Goal: Task Accomplishment & Management: Manage account settings

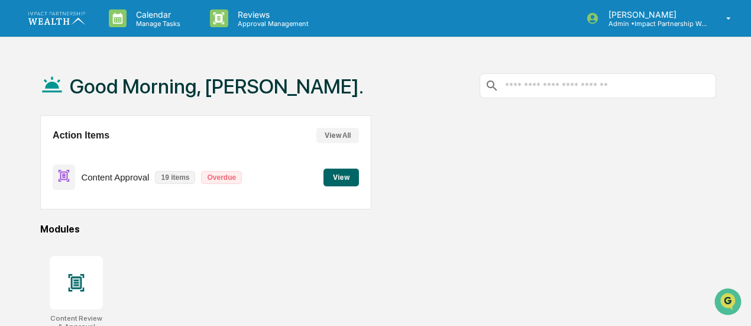
click at [338, 180] on button "View" at bounding box center [340, 178] width 35 height 18
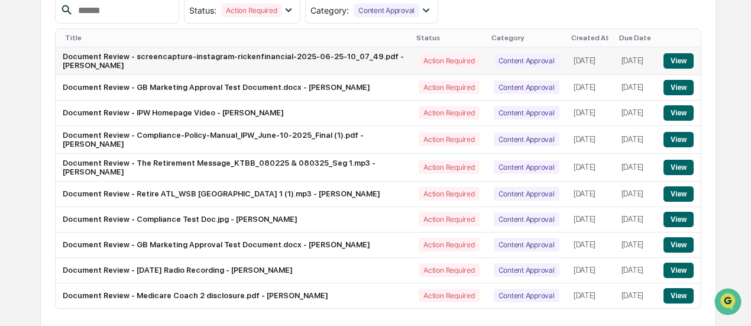
scroll to position [211, 0]
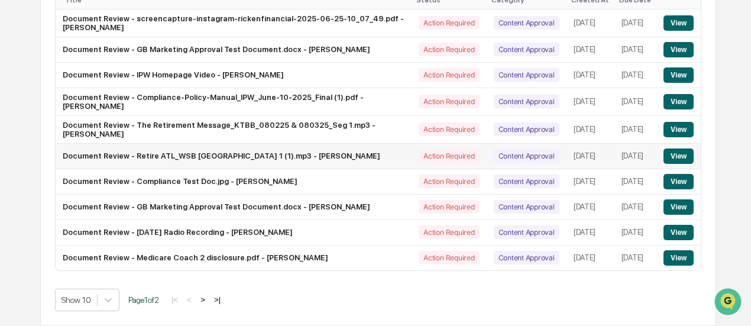
click at [674, 148] on button "View" at bounding box center [678, 155] width 30 height 15
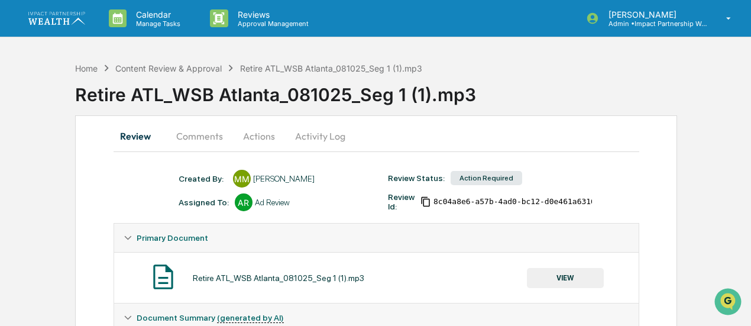
click at [263, 134] on button "Actions" at bounding box center [258, 136] width 53 height 28
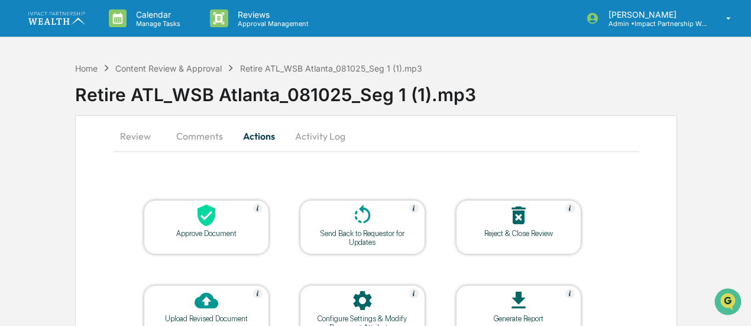
scroll to position [72, 0]
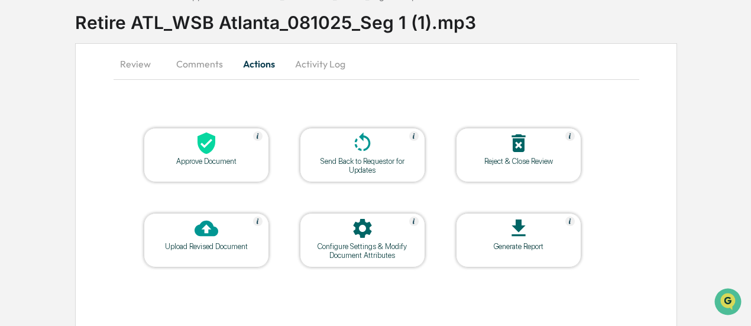
click at [528, 155] on div at bounding box center [518, 143] width 118 height 25
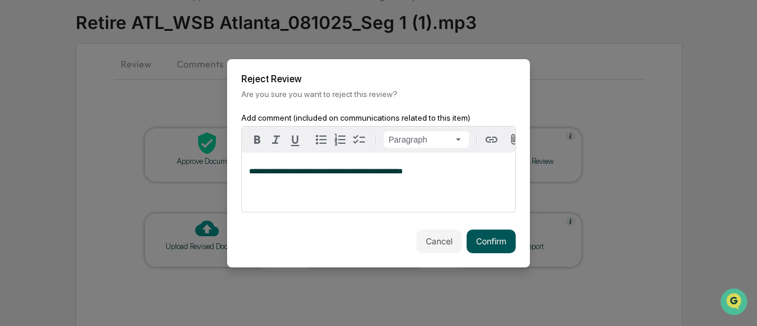
click at [491, 244] on button "Confirm" at bounding box center [491, 241] width 49 height 24
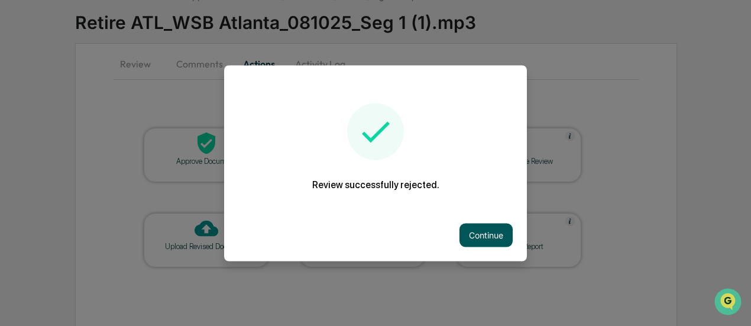
click at [498, 237] on button "Continue" at bounding box center [485, 235] width 53 height 24
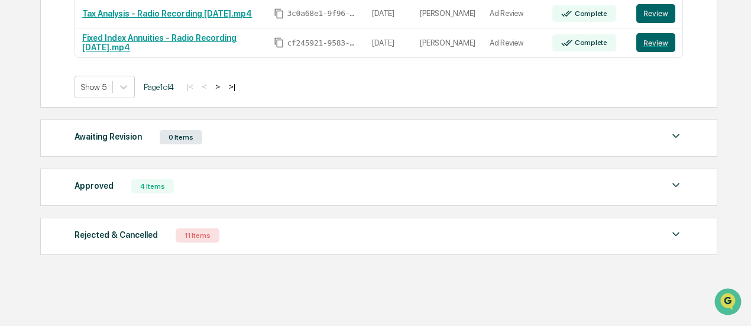
scroll to position [357, 0]
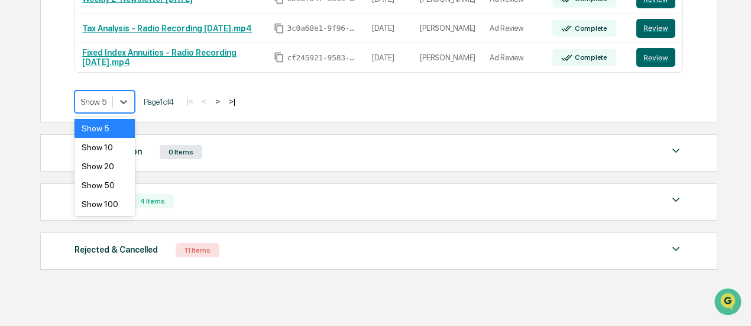
click at [97, 101] on div at bounding box center [93, 102] width 25 height 12
click at [112, 189] on div "Show 50" at bounding box center [105, 185] width 60 height 19
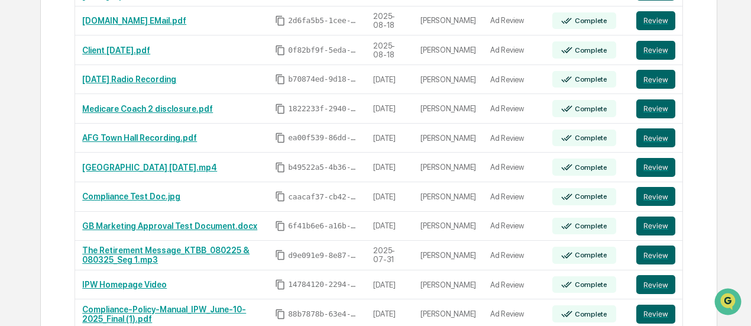
scroll to position [439, 0]
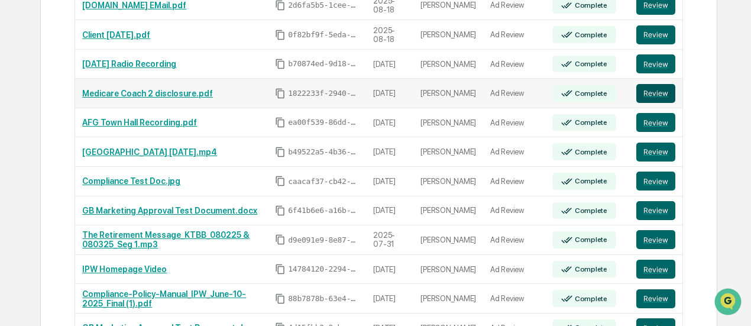
click at [668, 85] on button "Review" at bounding box center [655, 93] width 39 height 19
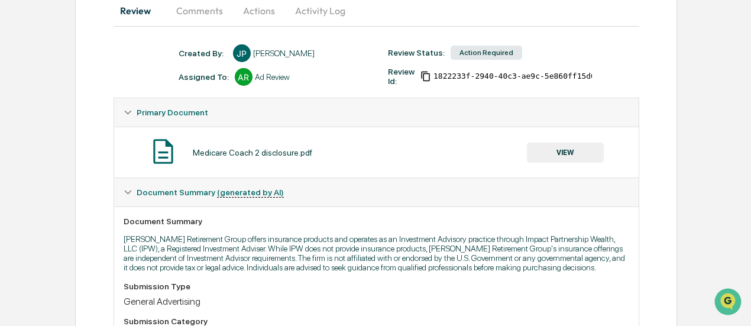
scroll to position [102, 0]
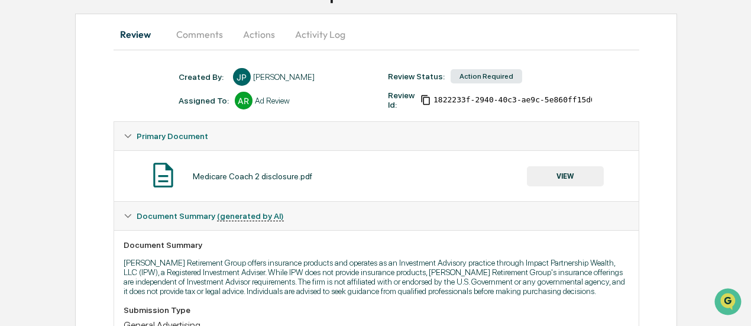
click at [203, 34] on button "Comments" at bounding box center [200, 34] width 66 height 28
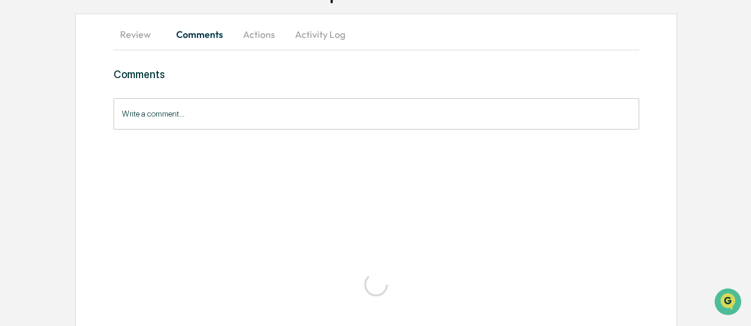
scroll to position [0, 0]
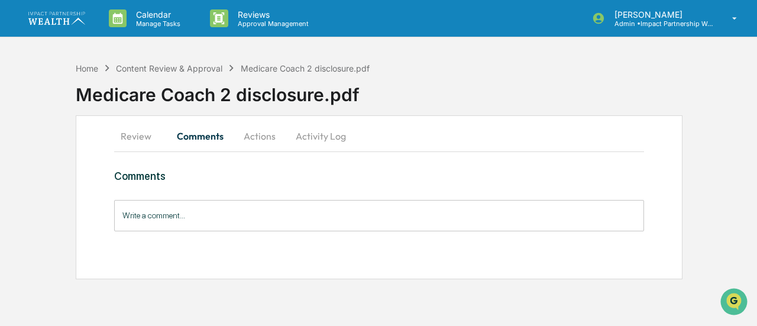
click at [257, 132] on button "Actions" at bounding box center [259, 136] width 53 height 28
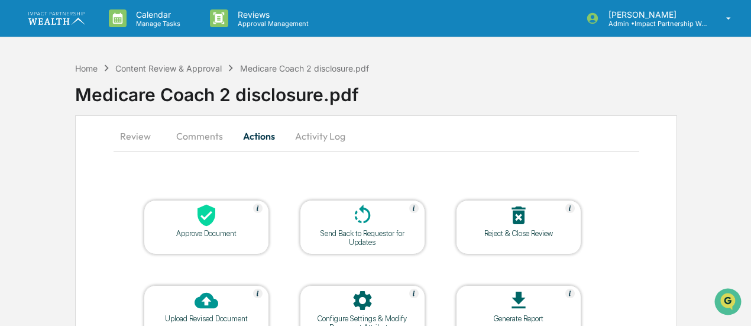
click at [187, 139] on button "Comments" at bounding box center [200, 136] width 66 height 28
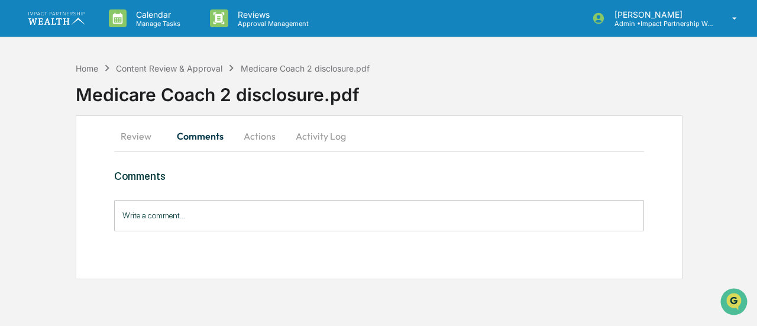
click at [130, 128] on button "Review" at bounding box center [140, 136] width 53 height 28
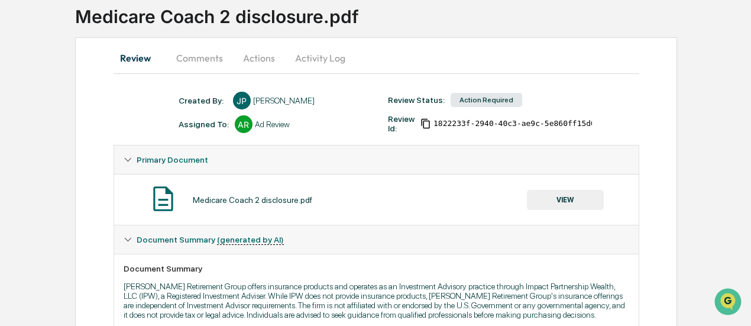
scroll to position [79, 0]
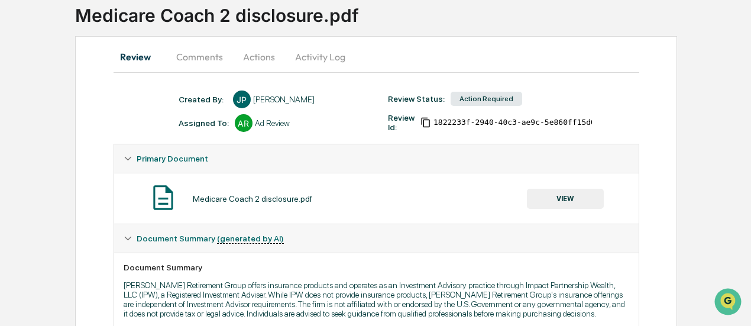
click at [584, 196] on button "VIEW" at bounding box center [565, 199] width 77 height 20
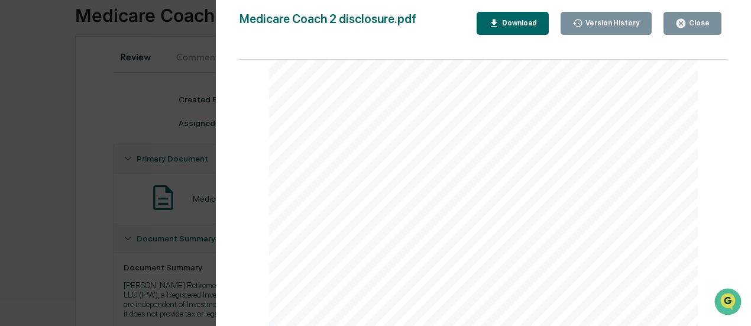
scroll to position [144, 0]
click at [33, 189] on div "Version History 08/14/2025, 07:23 PM Jamie Peak Medicare Coach 2 disclosure.pdf…" at bounding box center [375, 163] width 751 height 326
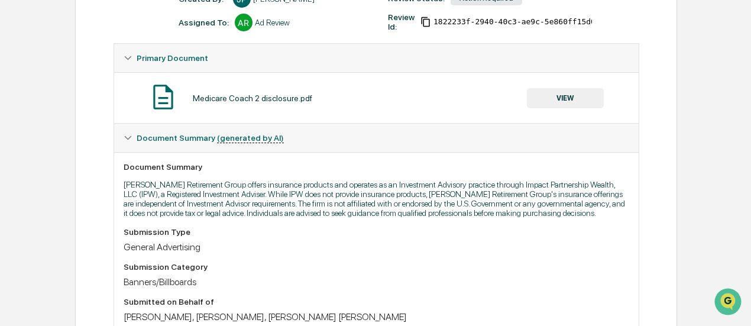
scroll to position [185, 0]
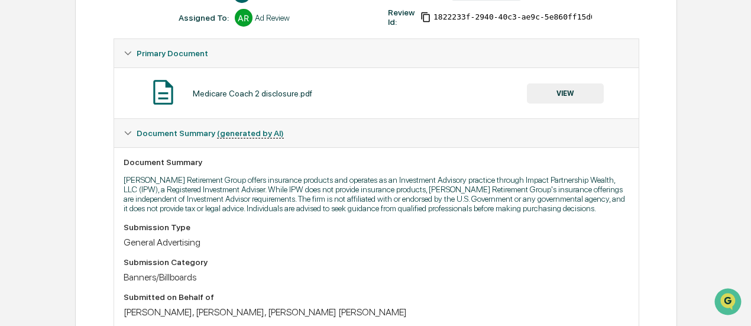
click at [551, 95] on button "VIEW" at bounding box center [565, 93] width 77 height 20
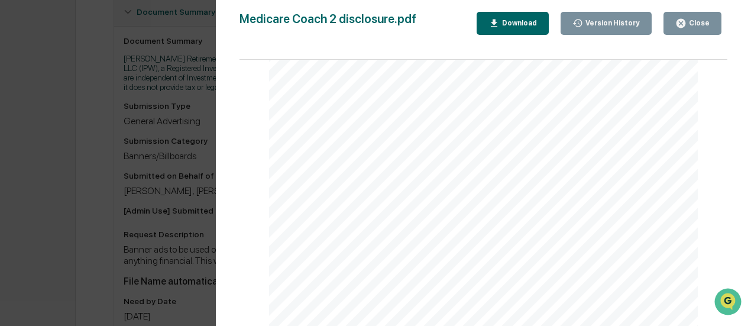
scroll to position [51, 0]
click at [534, 29] on button "Download" at bounding box center [513, 23] width 72 height 23
click at [701, 30] on button "Close" at bounding box center [692, 23] width 58 height 23
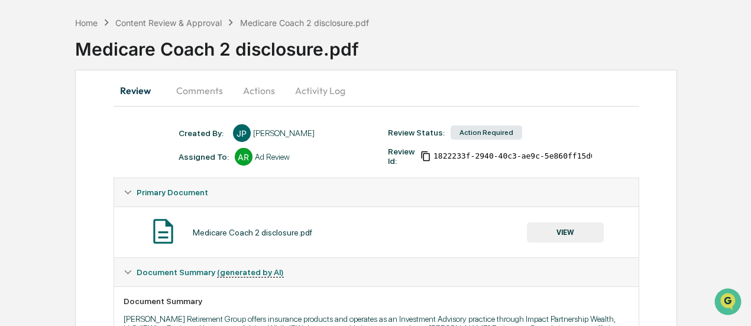
scroll to position [45, 0]
click at [205, 90] on button "Comments" at bounding box center [200, 91] width 66 height 28
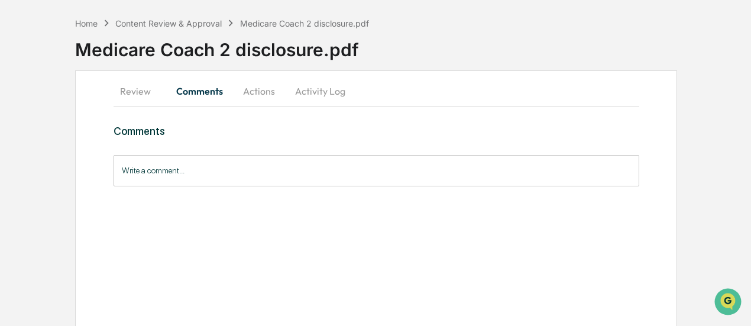
scroll to position [0, 0]
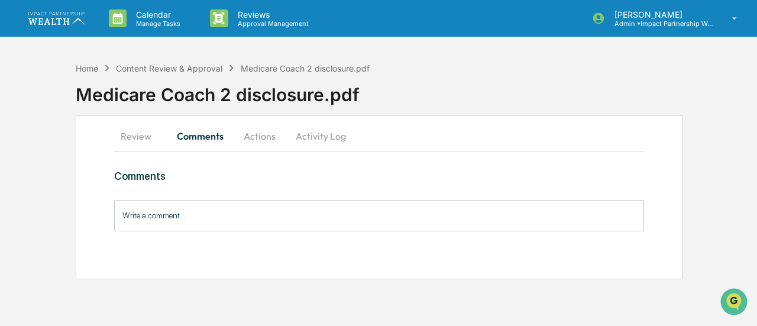
click at [258, 134] on button "Actions" at bounding box center [259, 136] width 53 height 28
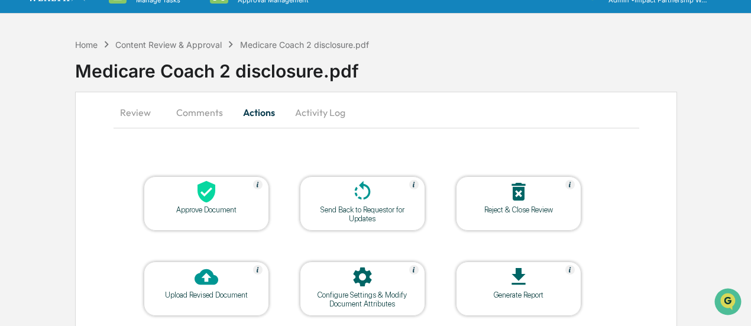
scroll to position [60, 0]
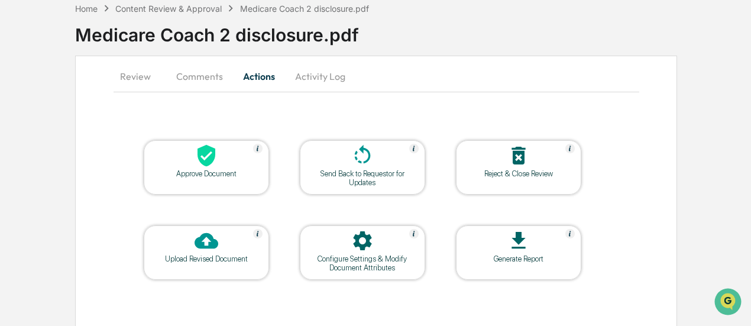
click at [199, 260] on div "Upload Revised Document" at bounding box center [206, 258] width 106 height 9
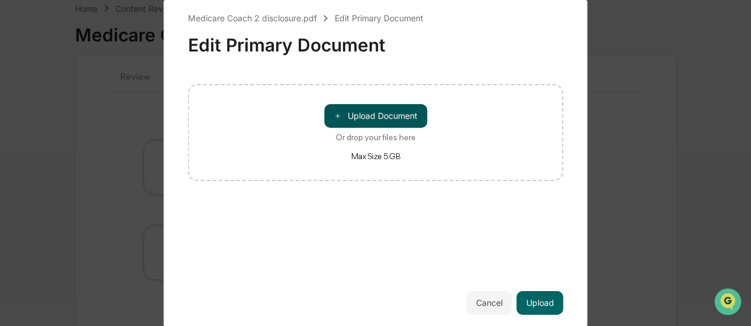
click at [363, 120] on button "＋ Upload Document" at bounding box center [375, 116] width 103 height 24
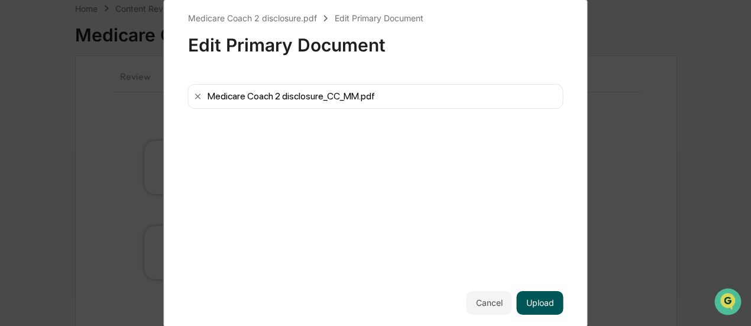
click at [529, 306] on button "Upload" at bounding box center [540, 303] width 47 height 24
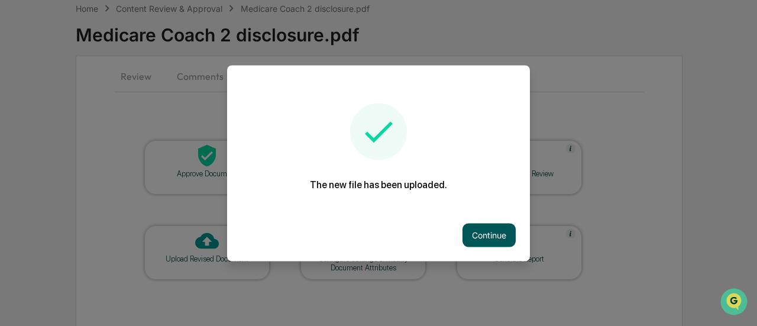
click at [475, 241] on button "Continue" at bounding box center [488, 235] width 53 height 24
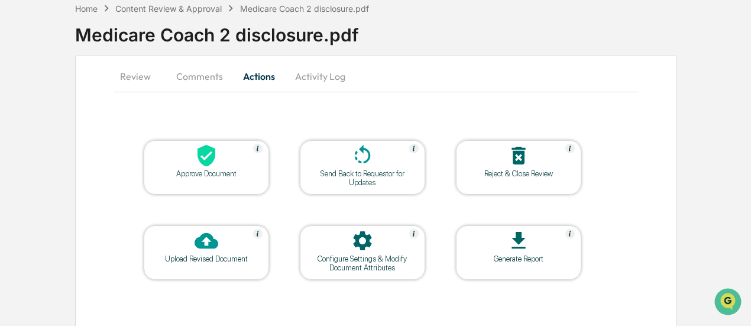
click at [336, 177] on div "Send Back to Requestor for Updates" at bounding box center [362, 178] width 106 height 18
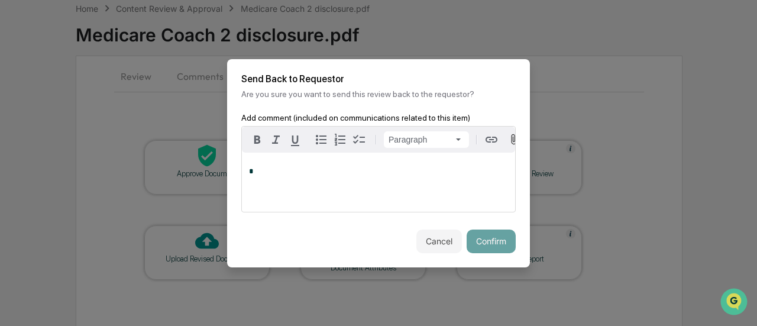
click at [302, 188] on div "*" at bounding box center [378, 182] width 273 height 59
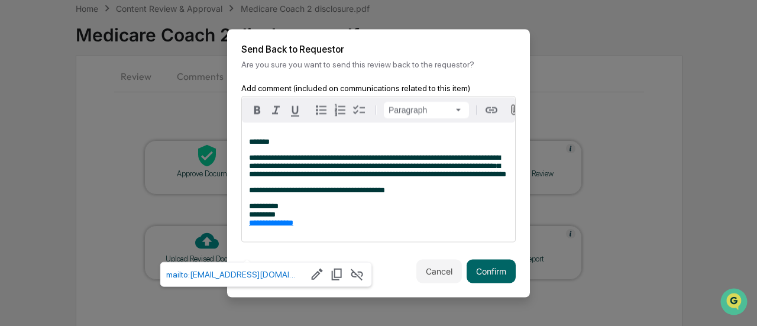
click at [342, 226] on p "**********" at bounding box center [378, 214] width 259 height 25
click at [482, 283] on button "Confirm" at bounding box center [491, 271] width 49 height 24
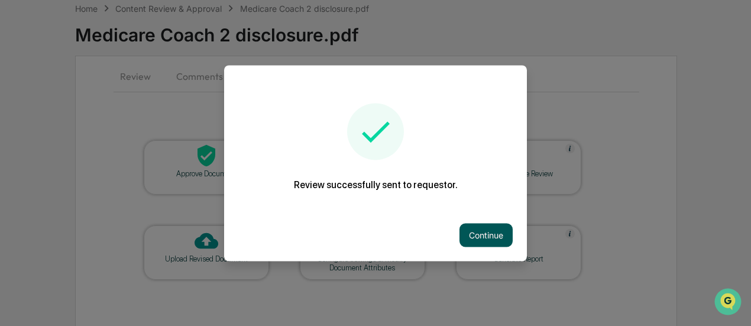
click at [490, 239] on button "Continue" at bounding box center [485, 235] width 53 height 24
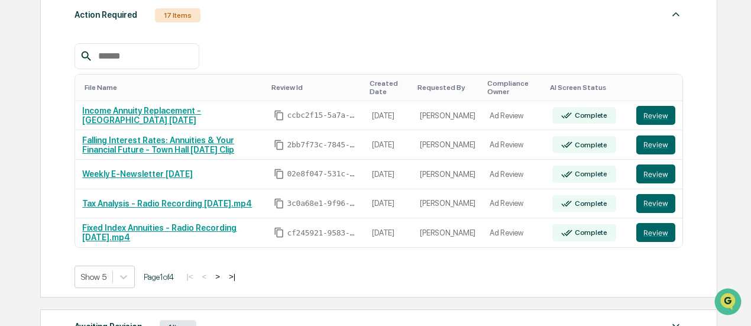
scroll to position [207, 0]
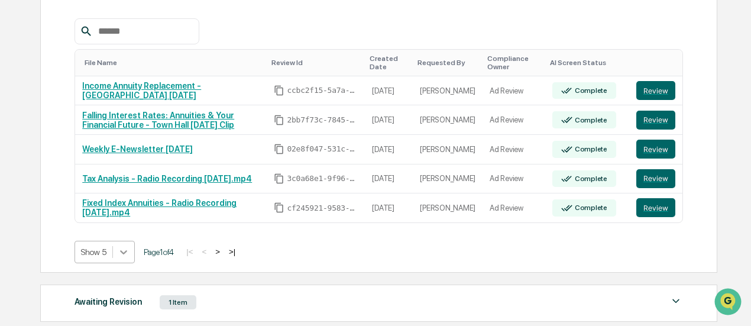
click at [116, 252] on body "Calendar Manage Tasks Reviews Approval Management Morgan Mears Admin • Impact P…" at bounding box center [375, 143] width 751 height 700
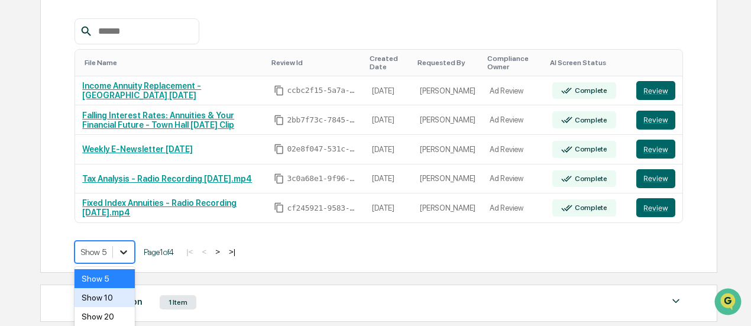
scroll to position [254, 0]
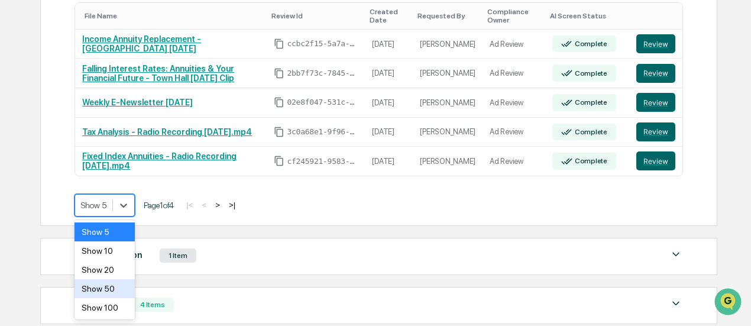
click at [112, 294] on div "Show 50" at bounding box center [105, 288] width 60 height 19
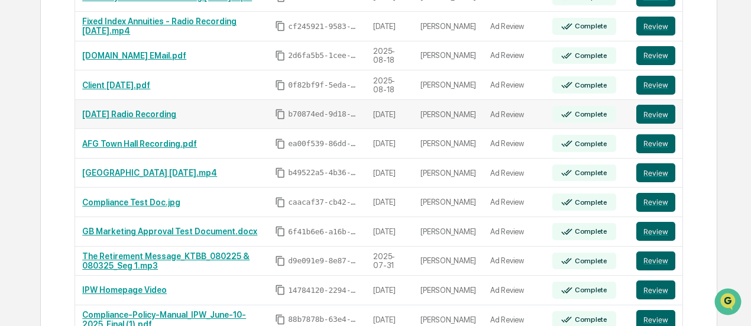
scroll to position [390, 0]
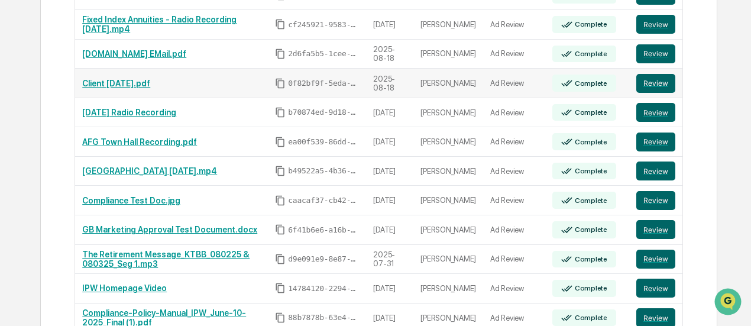
click at [125, 80] on link "Client [DATE].pdf" at bounding box center [116, 83] width 68 height 9
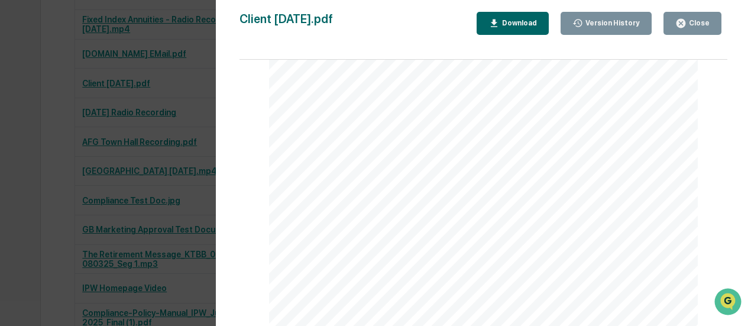
scroll to position [1202, 0]
click at [1, 154] on div "Version History 08/18/2025, 01:30 PM Jamie Peak Client Labor Day.pdf Close Vers…" at bounding box center [375, 163] width 751 height 326
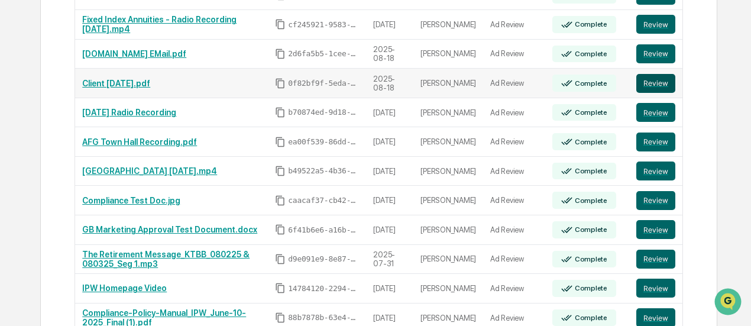
click at [667, 80] on button "Review" at bounding box center [655, 83] width 39 height 19
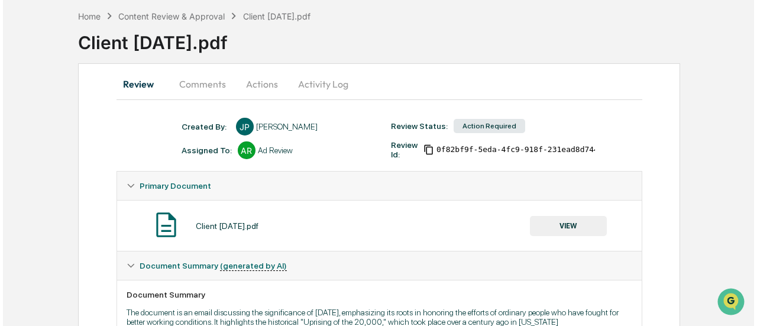
scroll to position [51, 0]
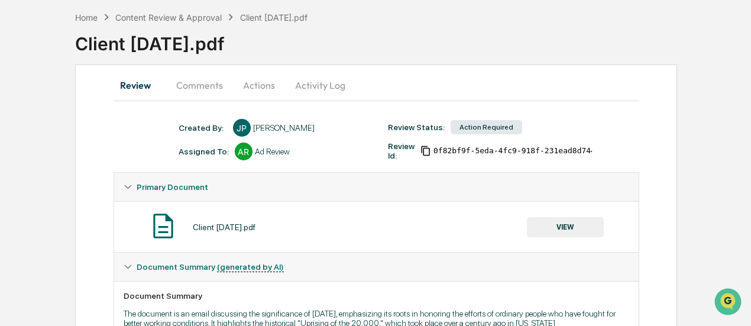
click at [554, 231] on button "VIEW" at bounding box center [565, 227] width 77 height 20
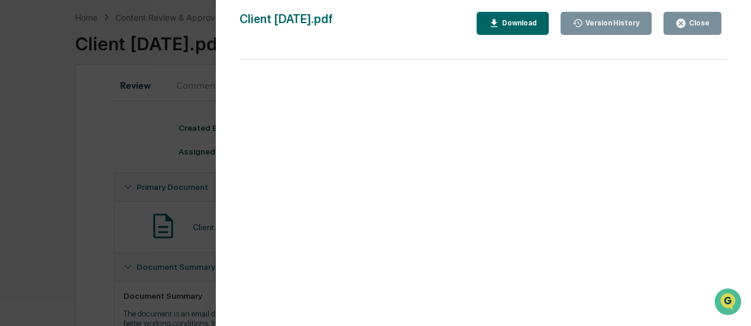
click at [513, 20] on div "Download" at bounding box center [518, 23] width 37 height 8
click at [708, 20] on div "Close" at bounding box center [698, 23] width 23 height 8
click at [689, 24] on div "Close" at bounding box center [698, 23] width 23 height 8
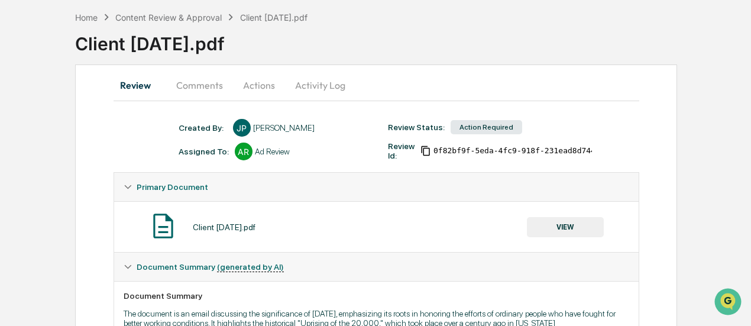
click at [245, 86] on button "Actions" at bounding box center [258, 85] width 53 height 28
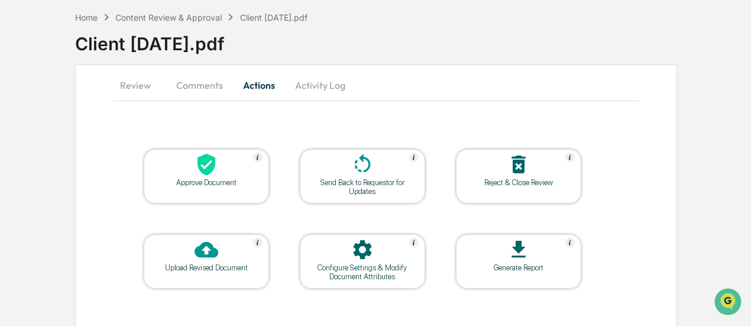
click at [233, 176] on div at bounding box center [206, 165] width 118 height 25
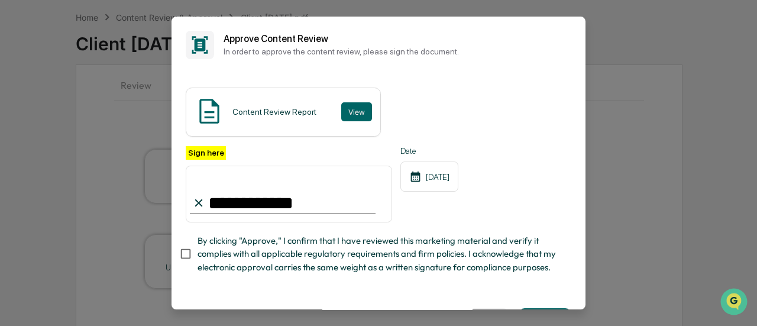
type input "**********"
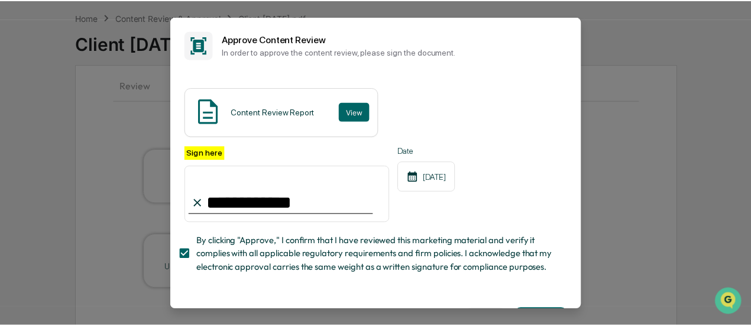
scroll to position [53, 0]
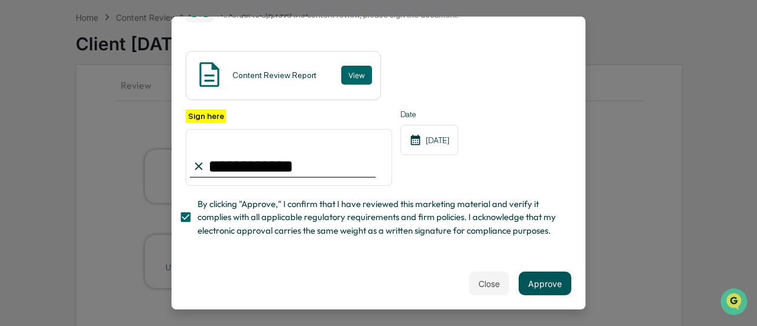
click at [535, 285] on button "Approve" at bounding box center [545, 283] width 53 height 24
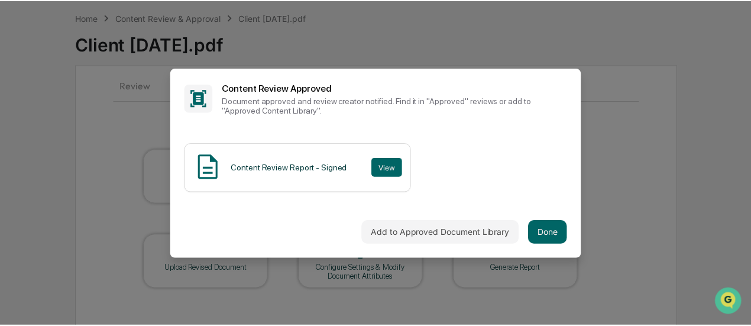
scroll to position [0, 0]
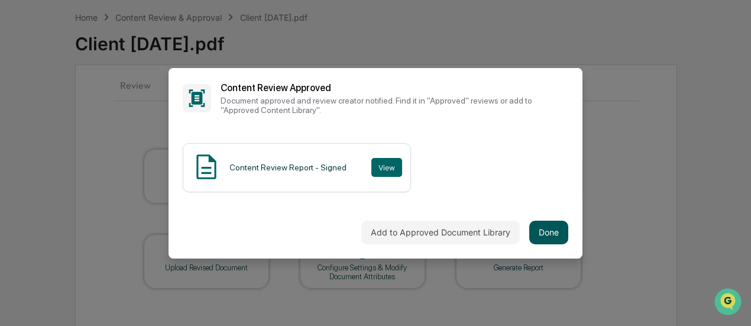
click at [546, 235] on button "Done" at bounding box center [548, 233] width 39 height 24
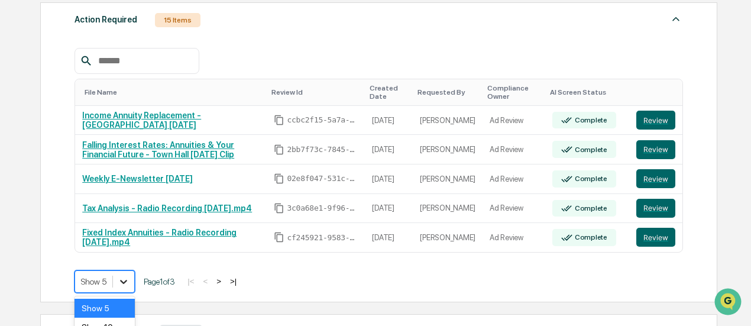
scroll to position [254, 0]
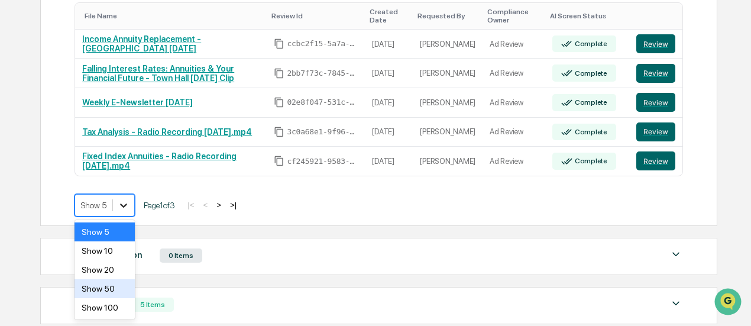
click at [121, 283] on body "Calendar Manage Tasks Reviews Approval Management Morgan Mears Admin • Impact P…" at bounding box center [375, 96] width 751 height 700
click at [115, 288] on div "Show 50" at bounding box center [105, 288] width 60 height 19
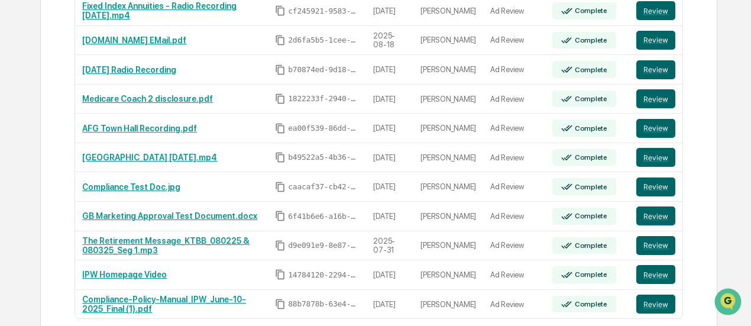
scroll to position [434, 0]
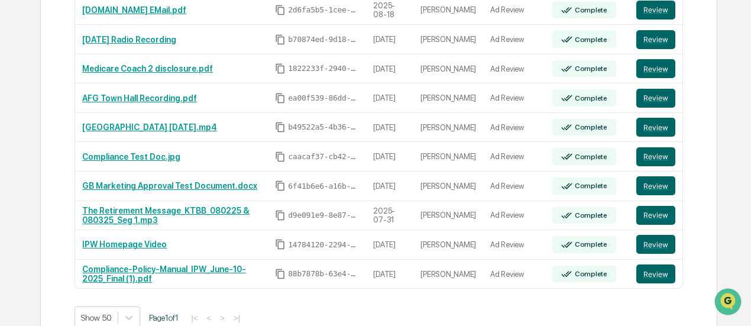
click at [724, 127] on div "Home Reviews Content Review & Approval Content Review & Approval New Approval S…" at bounding box center [377, 90] width 711 height 937
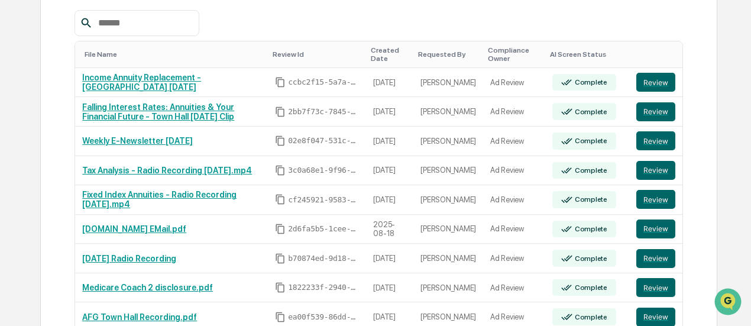
scroll to position [196, 0]
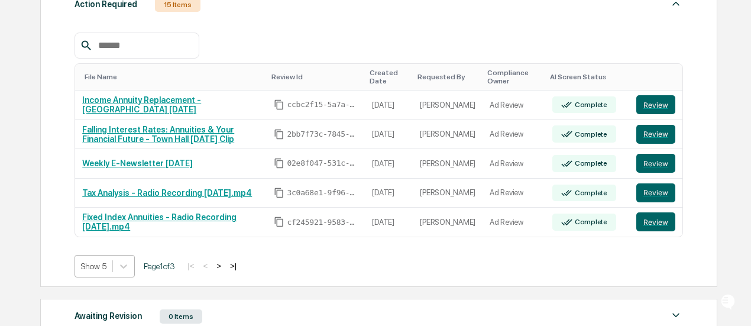
scroll to position [254, 0]
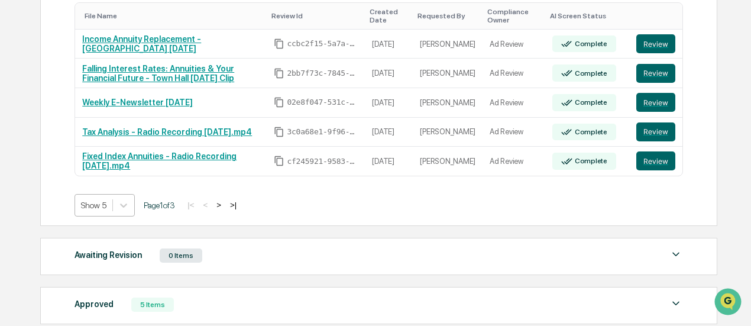
click at [109, 255] on body "Calendar Manage Tasks Reviews Approval Management Morgan Mears Admin • Impact P…" at bounding box center [375, 96] width 751 height 700
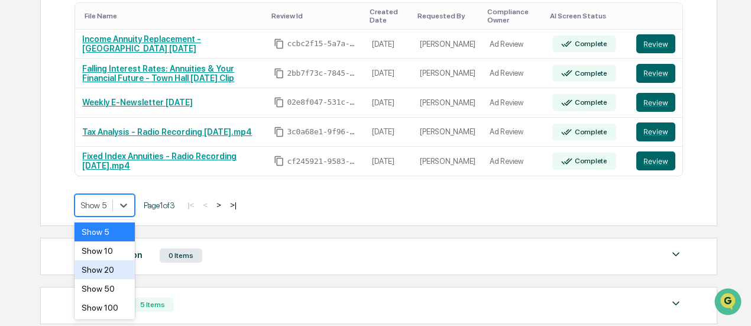
click at [105, 268] on div "Show 20" at bounding box center [105, 269] width 60 height 19
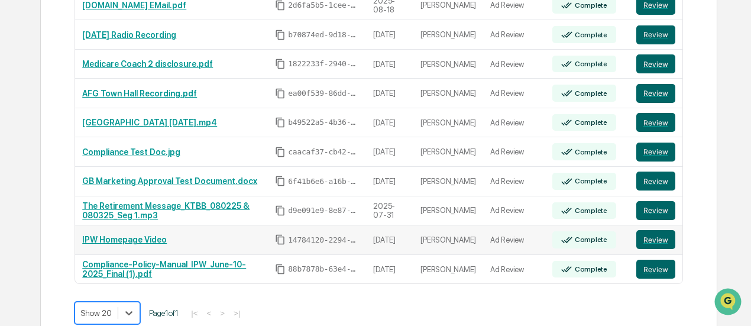
scroll to position [454, 0]
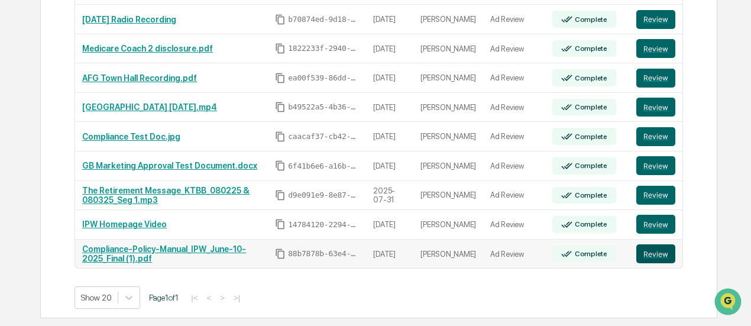
click at [666, 250] on button "Review" at bounding box center [655, 253] width 39 height 19
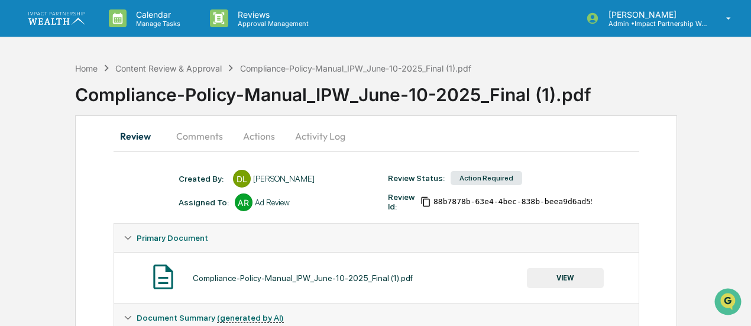
click at [248, 134] on button "Actions" at bounding box center [258, 136] width 53 height 28
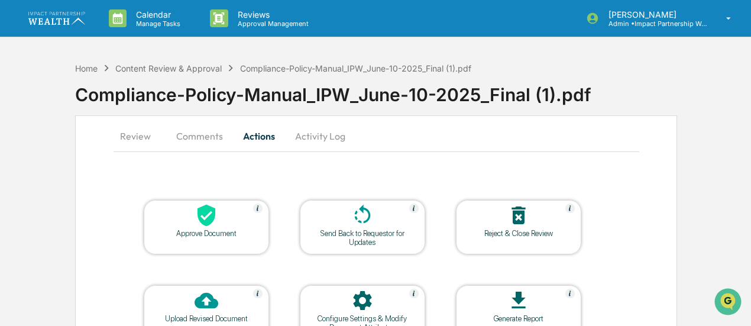
click at [536, 233] on div "Reject & Close Review" at bounding box center [518, 233] width 106 height 9
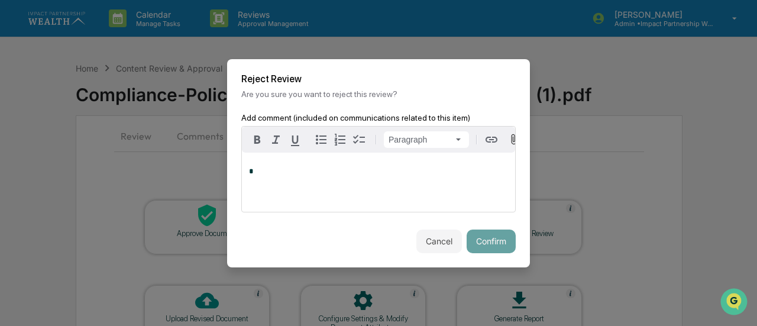
click at [380, 182] on div "*" at bounding box center [378, 182] width 273 height 59
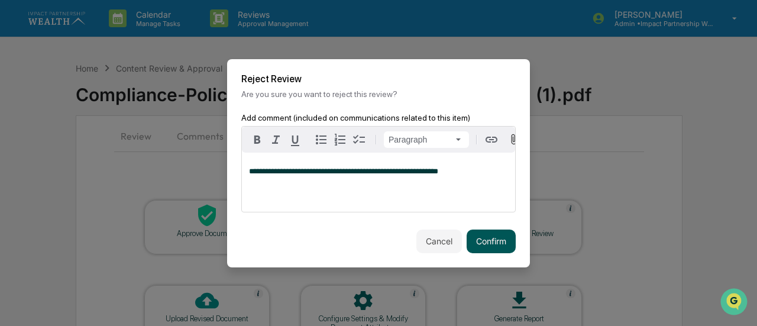
click at [483, 244] on button "Confirm" at bounding box center [491, 241] width 49 height 24
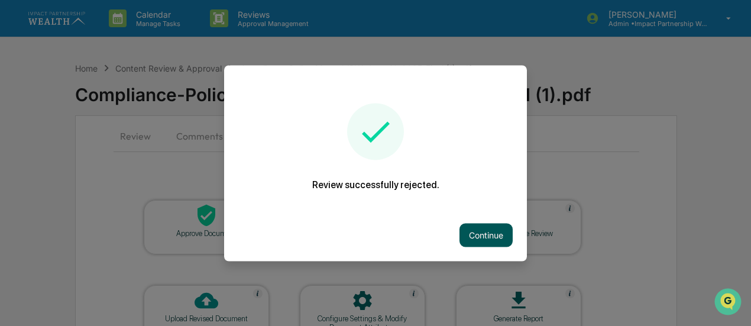
click at [488, 230] on button "Continue" at bounding box center [485, 235] width 53 height 24
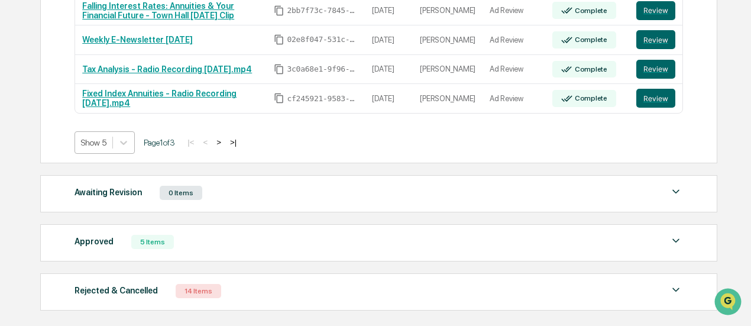
scroll to position [309, 0]
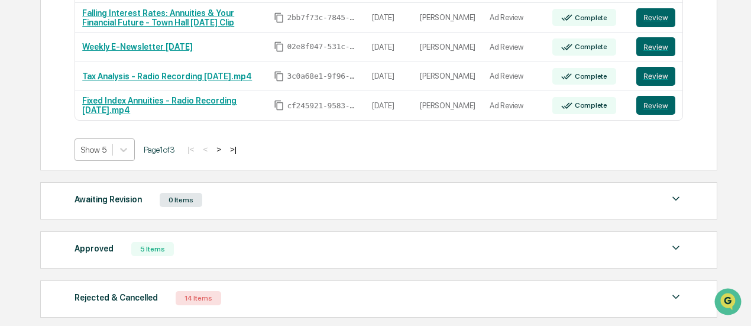
click at [101, 145] on div at bounding box center [93, 150] width 25 height 12
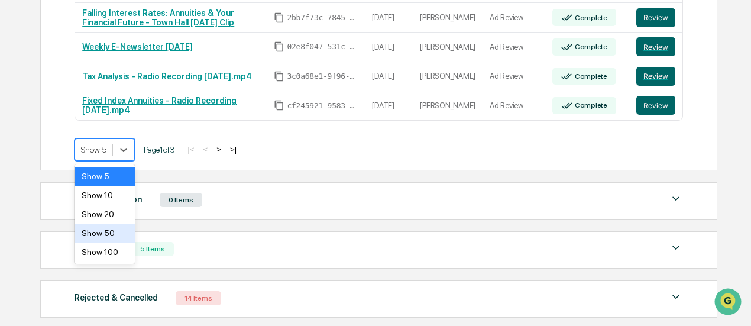
click at [111, 232] on div "Show 50" at bounding box center [105, 233] width 60 height 19
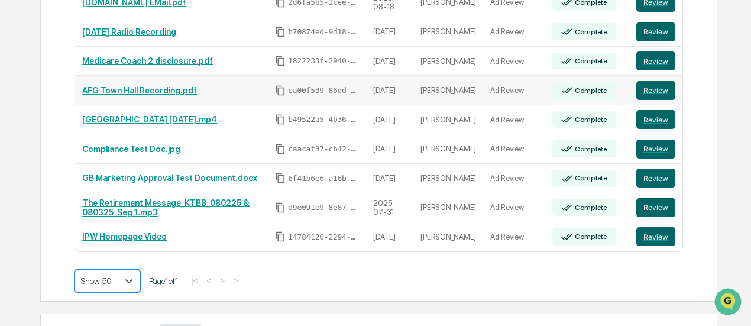
scroll to position [442, 0]
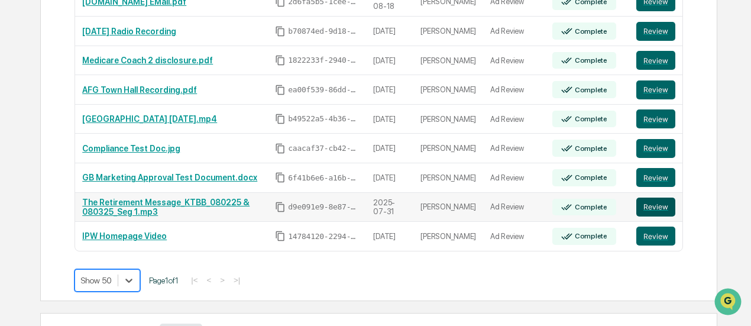
click at [658, 199] on button "Review" at bounding box center [655, 207] width 39 height 19
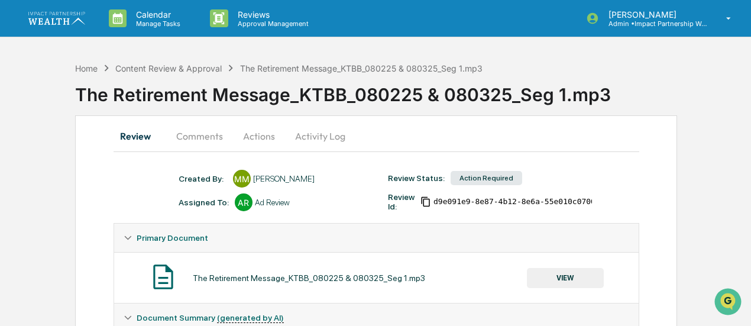
click at [261, 136] on button "Actions" at bounding box center [258, 136] width 53 height 28
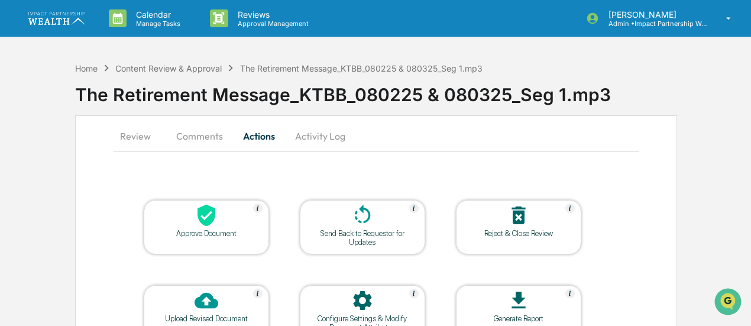
click at [496, 237] on div "Reject & Close Review" at bounding box center [518, 233] width 106 height 9
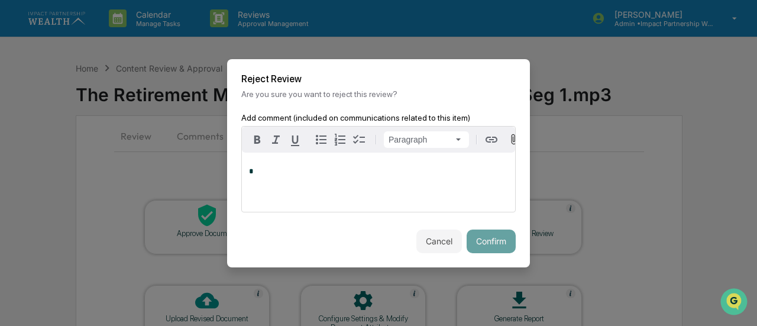
click at [371, 189] on div "*" at bounding box center [378, 182] width 273 height 59
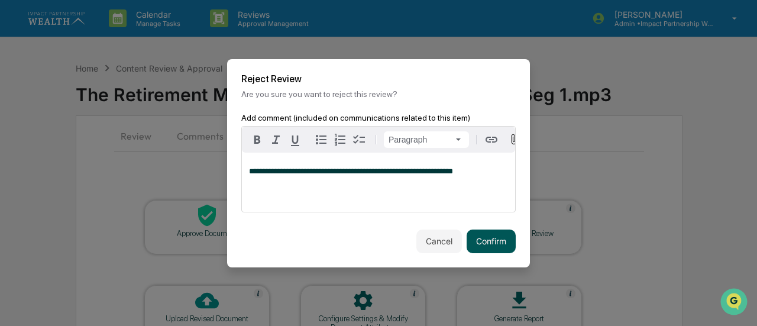
click at [505, 243] on button "Confirm" at bounding box center [491, 241] width 49 height 24
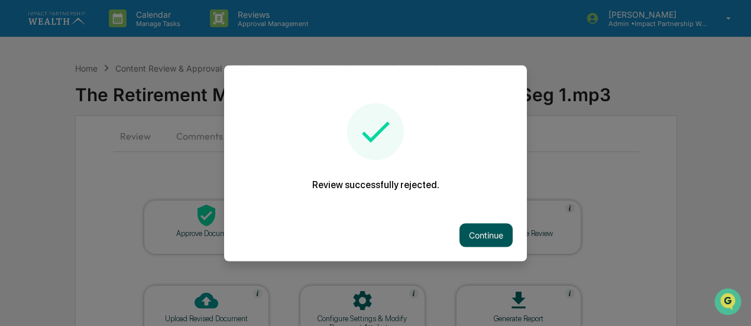
click at [500, 235] on button "Continue" at bounding box center [485, 235] width 53 height 24
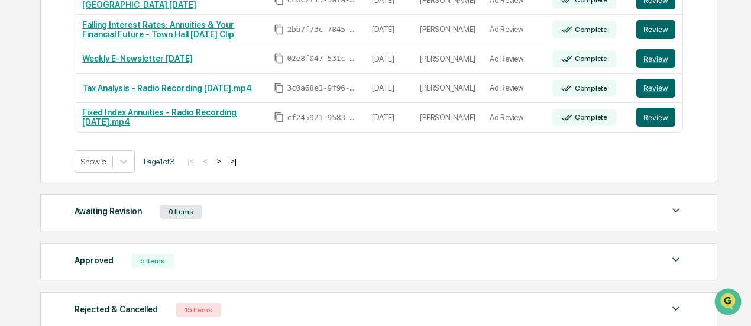
scroll to position [296, 0]
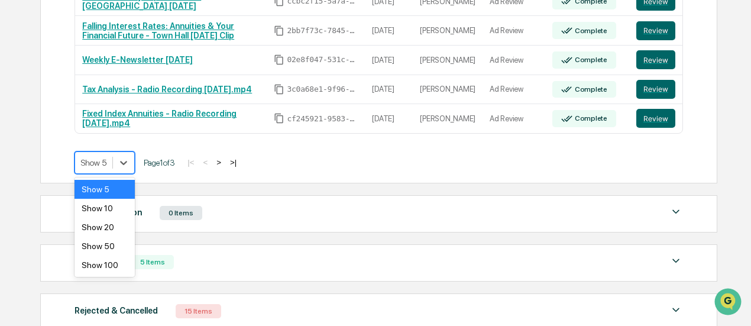
click at [93, 165] on div at bounding box center [93, 163] width 25 height 12
click at [109, 243] on div "Show 50" at bounding box center [105, 246] width 60 height 19
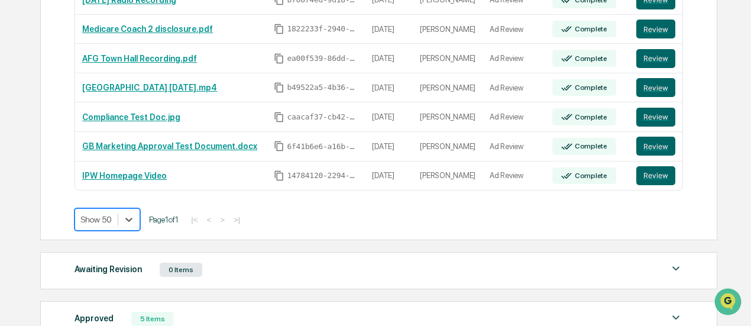
scroll to position [458, 0]
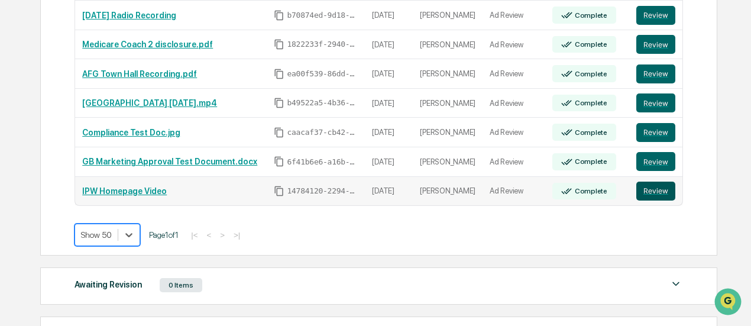
click at [658, 182] on button "Review" at bounding box center [655, 191] width 39 height 19
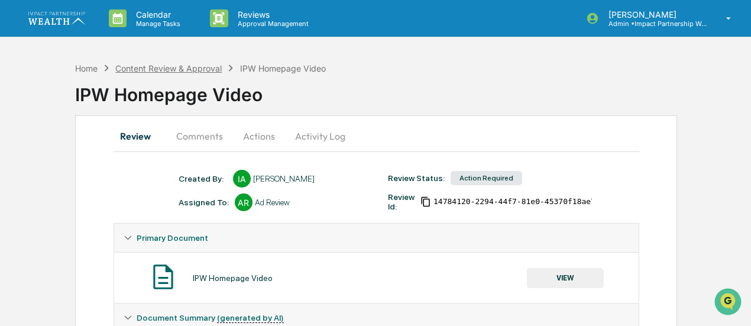
click at [200, 63] on div "Content Review & Approval" at bounding box center [168, 68] width 106 height 10
